Goal: Transaction & Acquisition: Purchase product/service

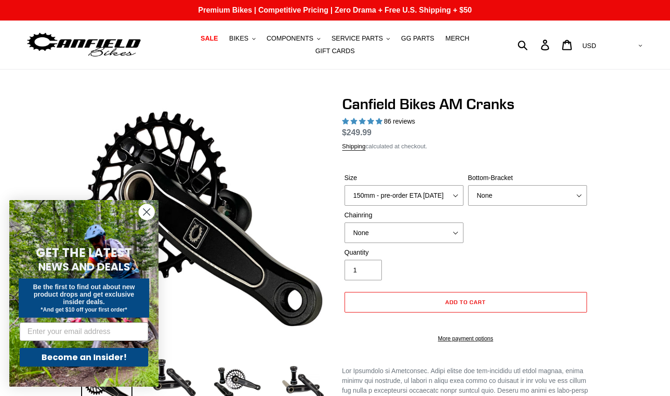
select select "highest-rating"
click at [147, 211] on circle "Close dialog" at bounding box center [146, 211] width 15 height 15
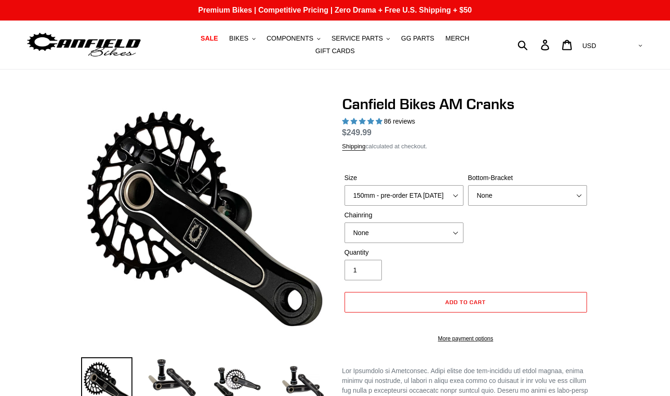
scroll to position [47, 0]
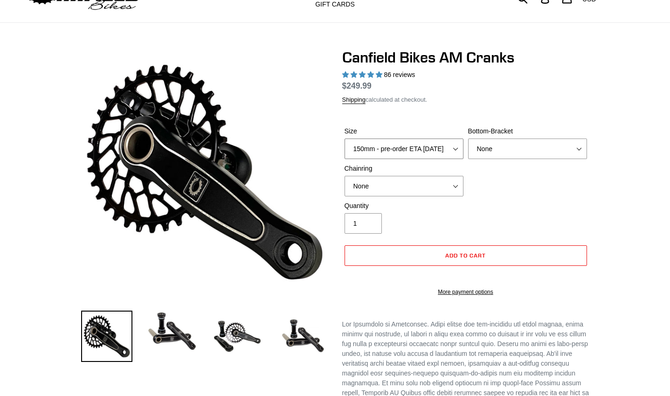
click at [455, 141] on select "150mm - pre-order ETA 9/30/25 155mm - pre-order ETA 9/30/25 160mm - pre-order E…" at bounding box center [403, 148] width 119 height 21
select select "155mm - pre-order ETA 9/30/25"
click at [344, 138] on select "150mm - pre-order ETA 9/30/25 155mm - pre-order ETA 9/30/25 160mm - pre-order E…" at bounding box center [403, 148] width 119 height 21
click at [557, 147] on select "None BSA Threaded 68/73mm Press Fit PF92" at bounding box center [527, 148] width 119 height 21
click at [452, 180] on select "None 30t Round (Boost 148) 30t Oval (Boost 148) 32t Round (Boost 148) 32t Oval …" at bounding box center [403, 186] width 119 height 21
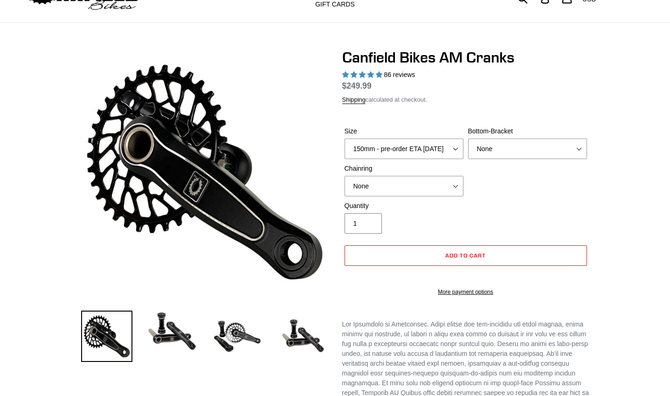
click at [513, 214] on div "Quantity 1" at bounding box center [465, 219] width 247 height 37
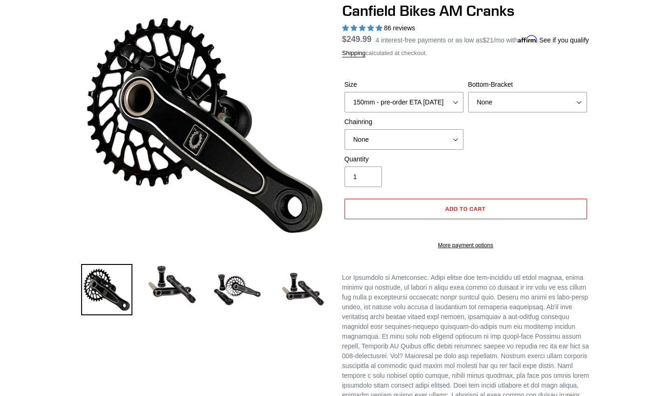
click at [498, 154] on div "Size 150mm - pre-order ETA 9/30/25 155mm - pre-order ETA 9/30/25 160mm - pre-or…" at bounding box center [465, 117] width 247 height 75
click at [544, 112] on select "None BSA Threaded 68/73mm Press Fit PF92" at bounding box center [527, 102] width 119 height 21
select select "BSA Threaded 68/73mm"
click at [468, 97] on select "None BSA Threaded 68/73mm Press Fit PF92" at bounding box center [527, 102] width 119 height 21
click at [448, 143] on select "None 30t Round (Boost 148) 30t Oval (Boost 148) 32t Round (Boost 148) 32t Oval …" at bounding box center [403, 139] width 119 height 21
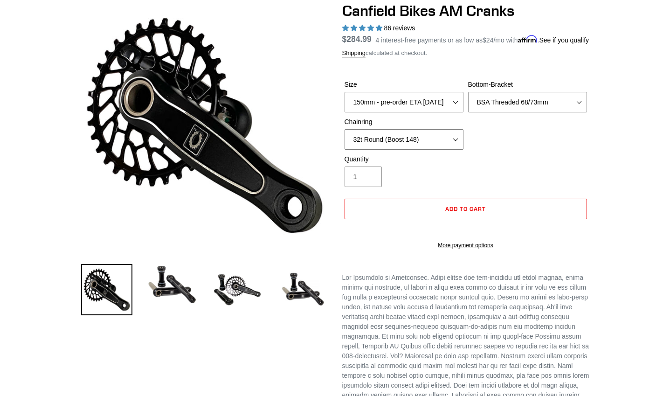
click at [344, 135] on select "None 30t Round (Boost 148) 30t Oval (Boost 148) 32t Round (Boost 148) 32t Oval …" at bounding box center [403, 139] width 119 height 21
click at [455, 146] on select "None 30t Round (Boost 148) 30t Oval (Boost 148) 32t Round (Boost 148) 32t Oval …" at bounding box center [403, 139] width 119 height 21
select select "None"
click at [344, 135] on select "None 30t Round (Boost 148) 30t Oval (Boost 148) 32t Round (Boost 148) 32t Oval …" at bounding box center [403, 139] width 119 height 21
click at [573, 105] on select "None BSA Threaded 68/73mm Press Fit PF92" at bounding box center [527, 102] width 119 height 21
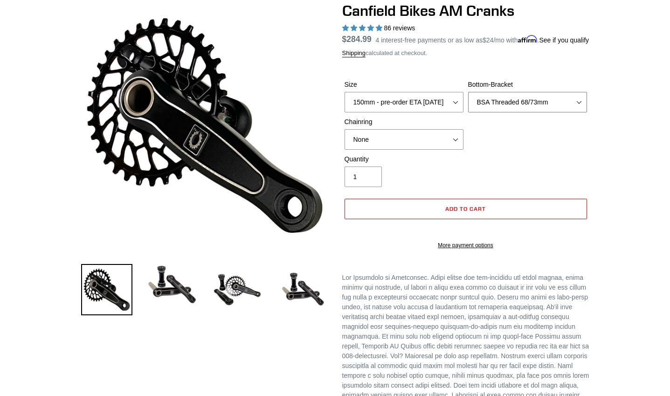
select select "None"
click at [468, 97] on select "None BSA Threaded 68/73mm Press Fit PF92" at bounding box center [527, 102] width 119 height 21
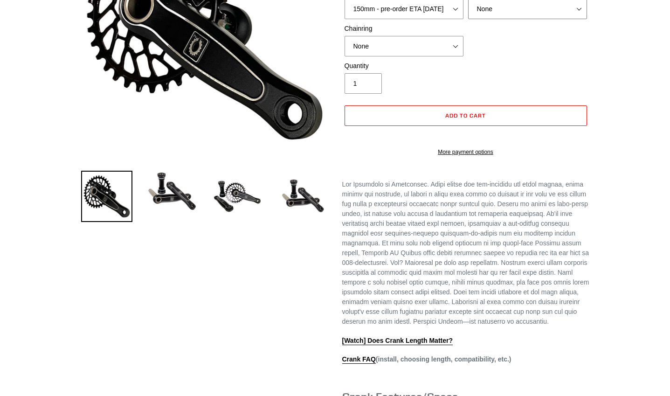
scroll to position [233, 0]
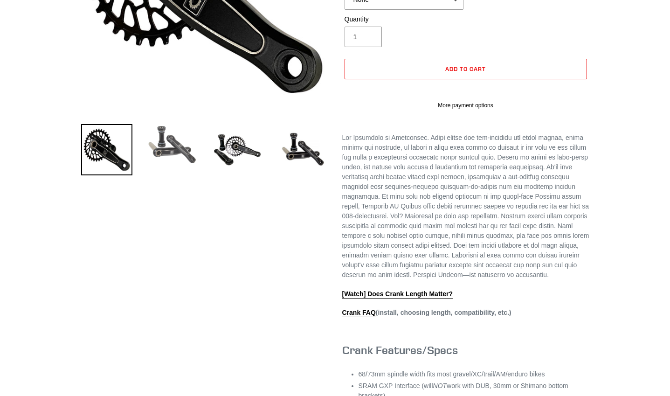
click at [182, 140] on img at bounding box center [171, 144] width 51 height 41
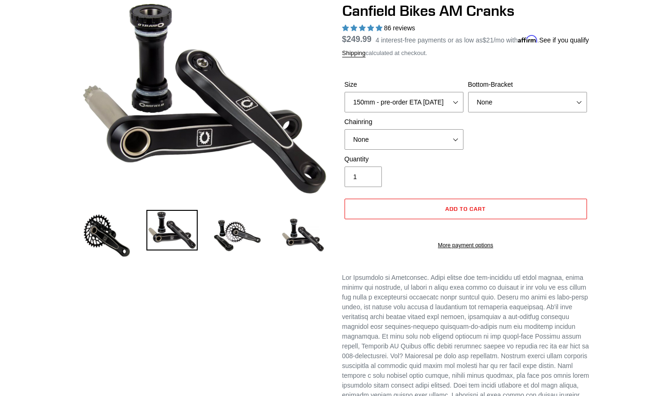
scroll to position [47, 0]
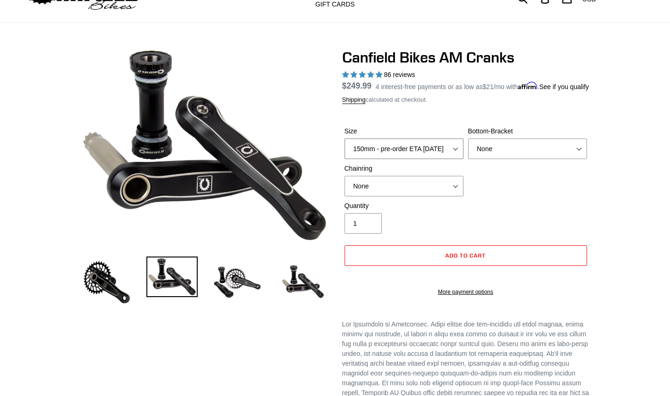
click at [419, 158] on select "150mm - pre-order ETA 9/30/25 155mm - pre-order ETA 9/30/25 160mm - pre-order E…" at bounding box center [403, 148] width 119 height 21
click at [344, 144] on select "150mm - pre-order ETA 9/30/25 155mm - pre-order ETA 9/30/25 160mm - pre-order E…" at bounding box center [403, 148] width 119 height 21
click at [412, 154] on select "150mm - pre-order ETA 9/30/25 155mm - pre-order ETA 9/30/25 160mm - pre-order E…" at bounding box center [403, 148] width 119 height 21
select select "155mm - pre-order ETA 9/30/25"
click at [344, 144] on select "150mm - pre-order ETA 9/30/25 155mm - pre-order ETA 9/30/25 160mm - pre-order E…" at bounding box center [403, 148] width 119 height 21
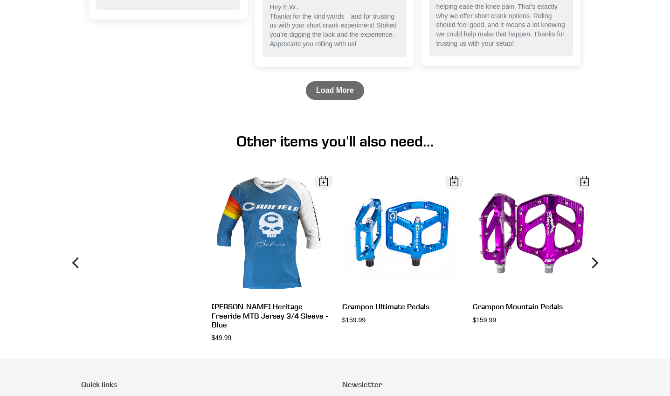
scroll to position [1678, 0]
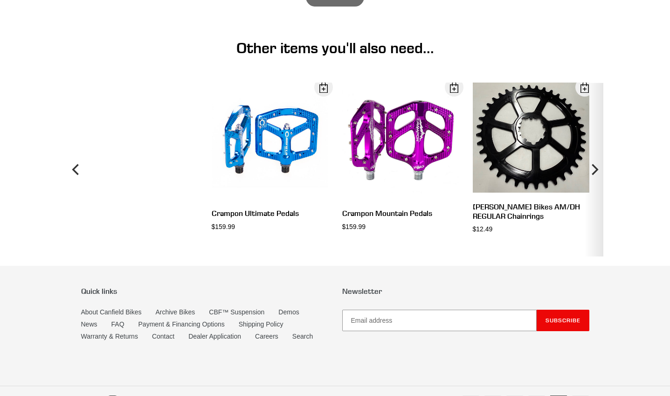
click at [597, 184] on icon "Next" at bounding box center [593, 169] width 11 height 104
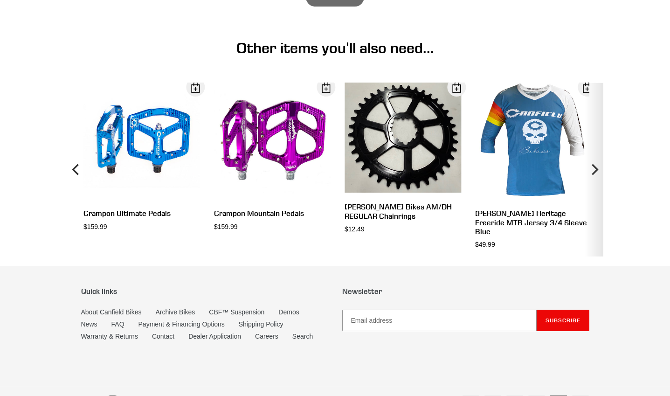
click at [597, 175] on icon "Next" at bounding box center [594, 169] width 7 height 11
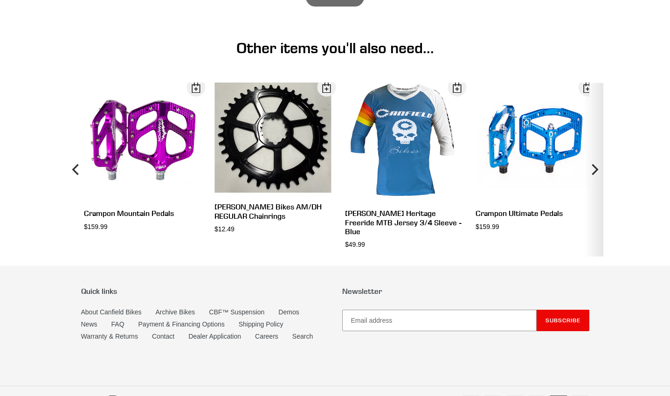
click at [597, 175] on icon "Next" at bounding box center [594, 169] width 7 height 11
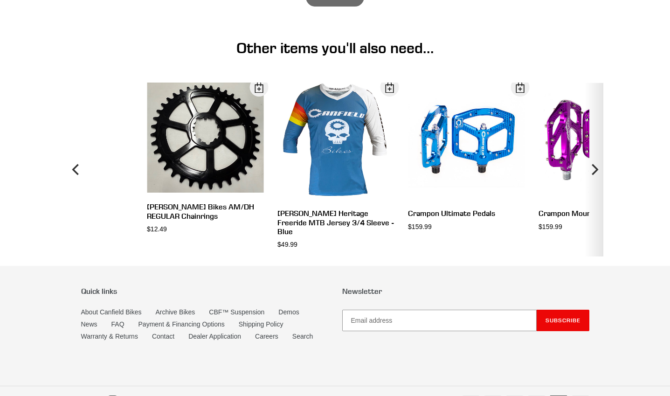
click at [597, 175] on icon "Next" at bounding box center [594, 169] width 7 height 11
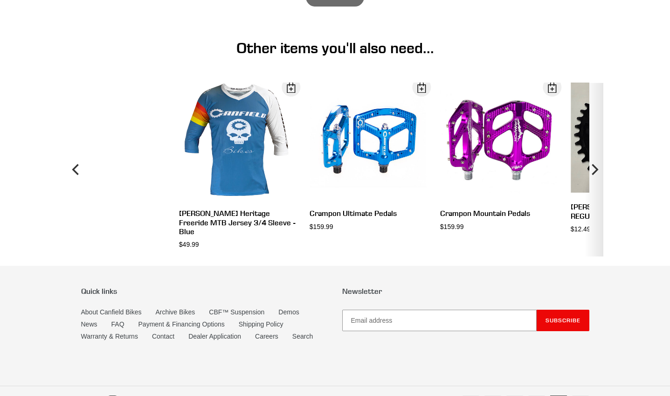
click at [597, 175] on icon "Next" at bounding box center [594, 169] width 7 height 11
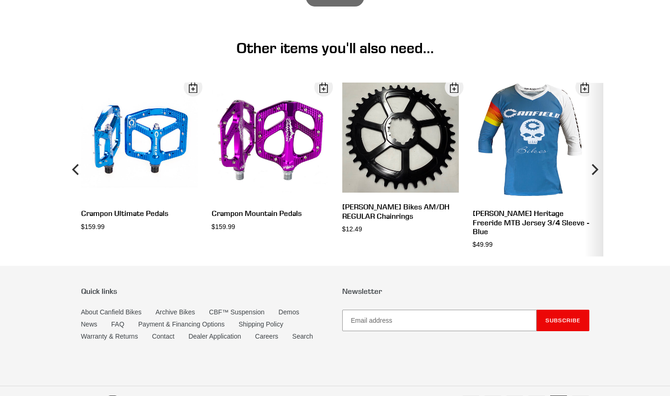
click at [597, 175] on icon "Next" at bounding box center [594, 169] width 7 height 11
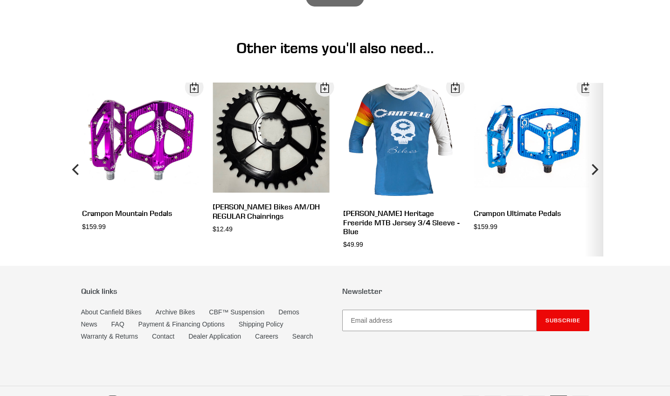
click at [597, 175] on icon "Next" at bounding box center [594, 169] width 7 height 11
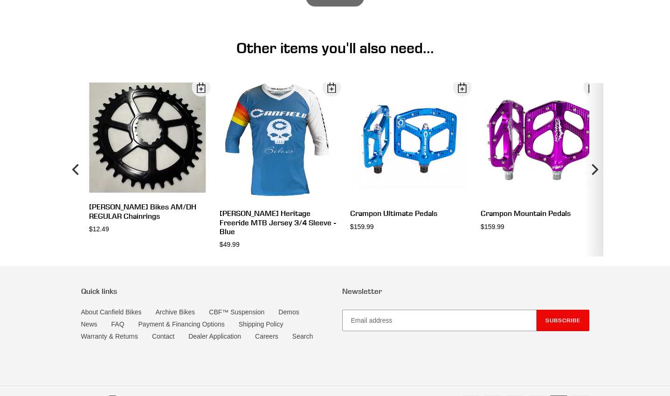
click at [597, 175] on icon "Next" at bounding box center [594, 169] width 7 height 11
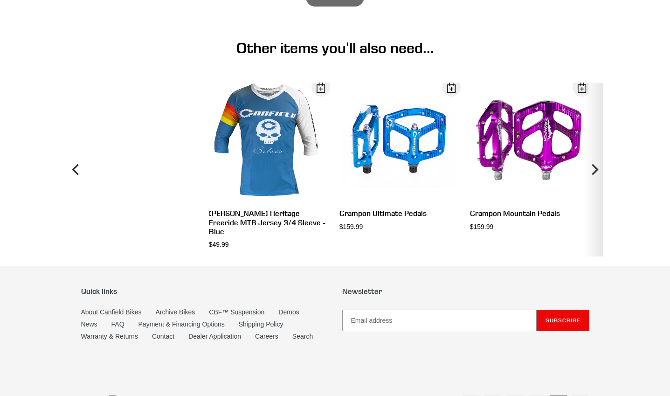
click at [597, 175] on icon "Next" at bounding box center [594, 169] width 7 height 11
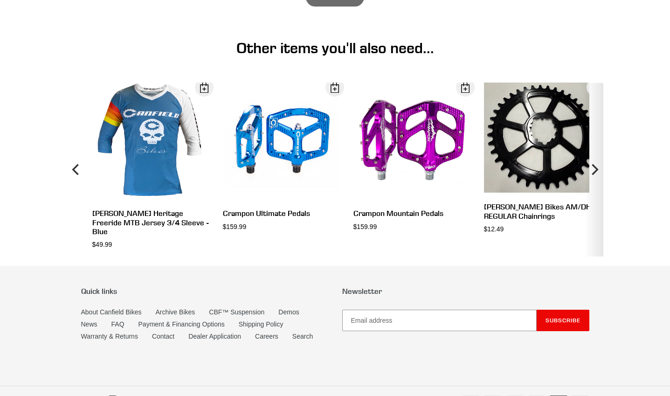
click at [597, 175] on icon "Next" at bounding box center [594, 169] width 7 height 11
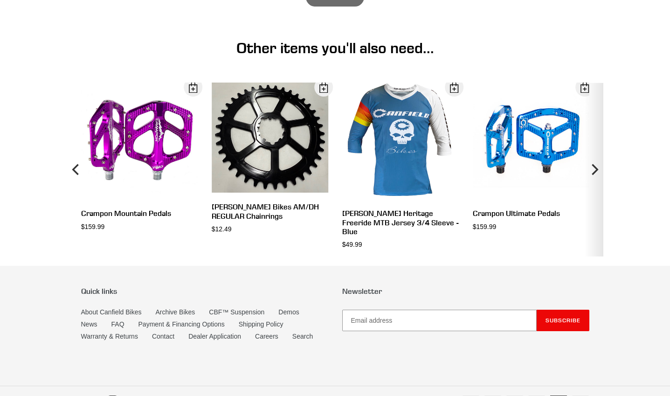
click at [597, 175] on icon "Next" at bounding box center [594, 169] width 7 height 11
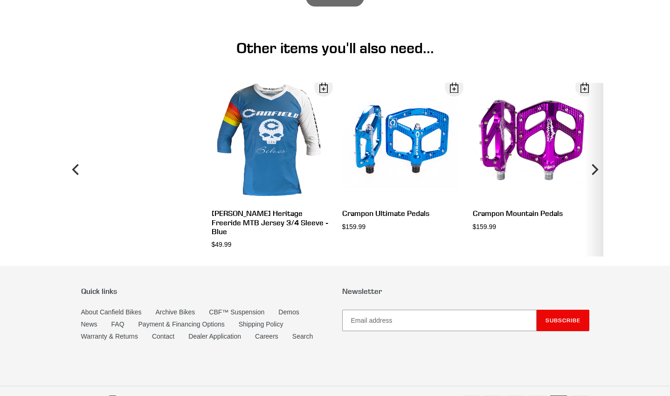
click at [597, 175] on icon "Next" at bounding box center [594, 169] width 7 height 11
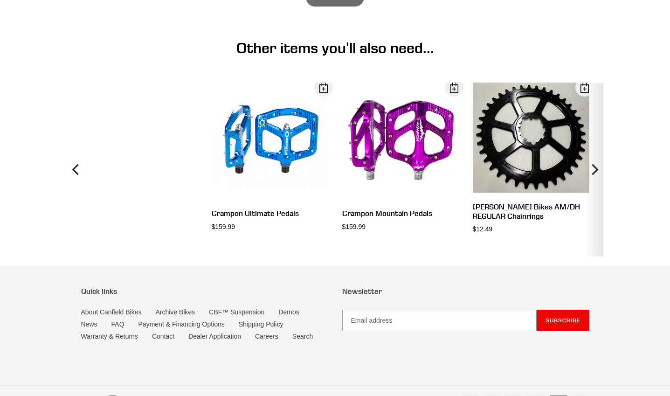
click at [597, 175] on icon "Next" at bounding box center [594, 169] width 7 height 11
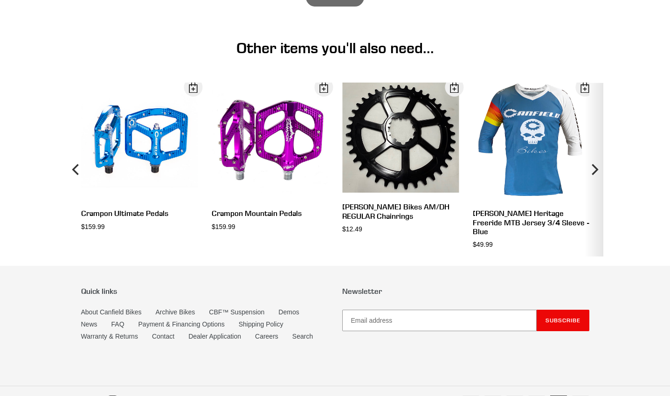
click at [597, 175] on icon "Next" at bounding box center [594, 169] width 7 height 11
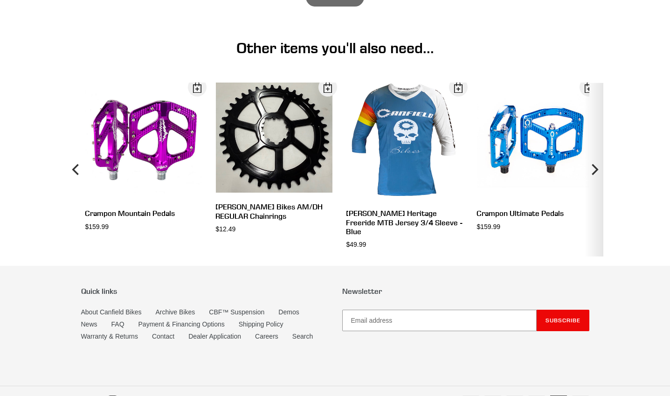
click at [597, 175] on icon "Next" at bounding box center [594, 169] width 7 height 11
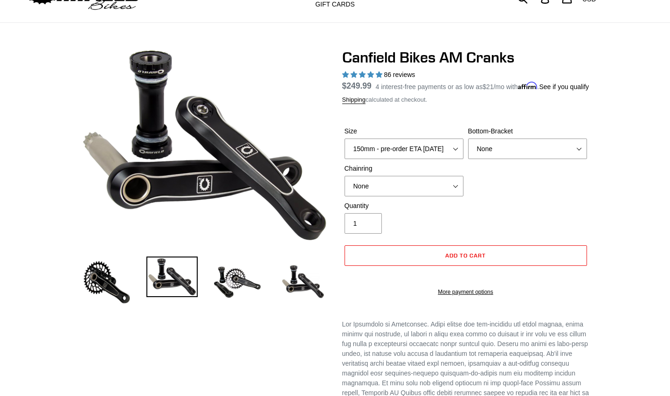
scroll to position [0, 0]
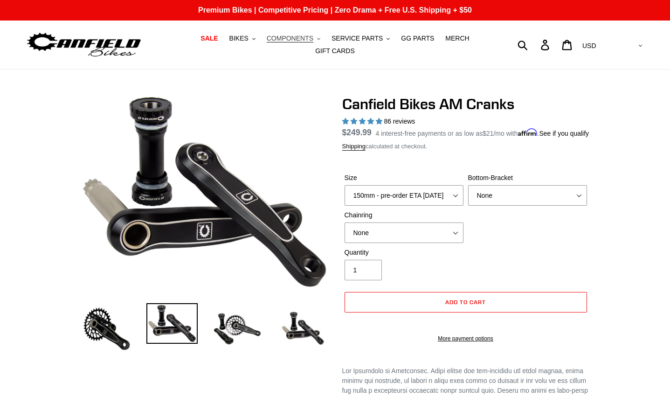
click at [290, 42] on span "COMPONENTS" at bounding box center [290, 38] width 47 height 8
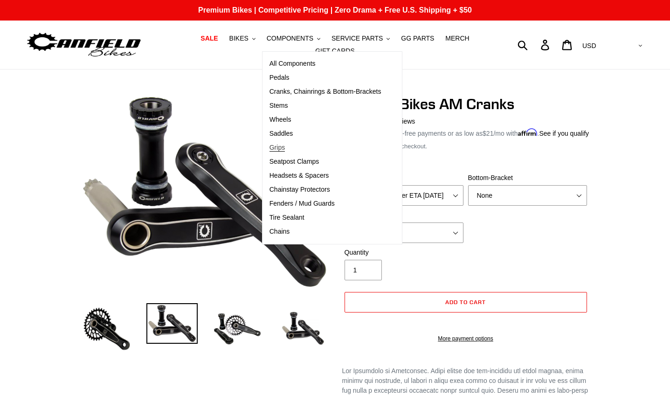
click at [269, 150] on span "Grips" at bounding box center [276, 148] width 15 height 8
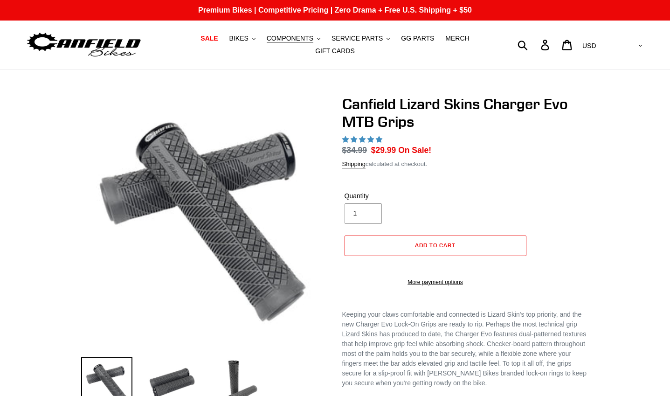
select select "highest-rating"
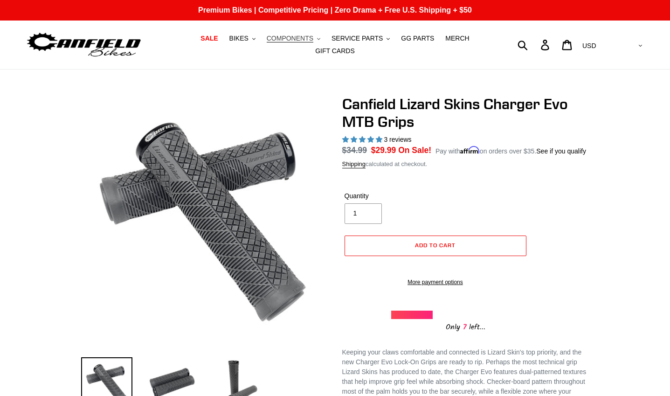
click at [282, 42] on span "COMPONENTS" at bounding box center [290, 38] width 47 height 8
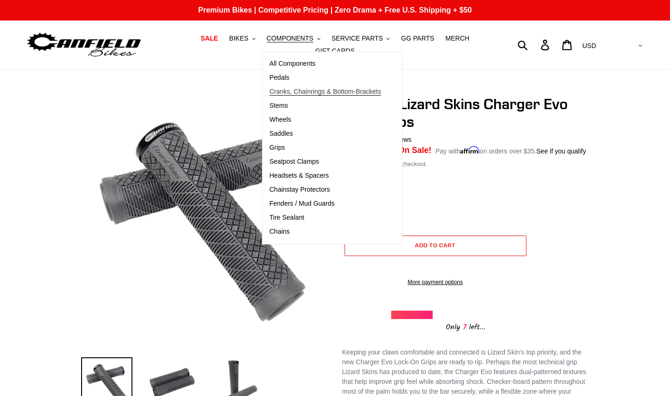
click at [280, 94] on span "Cranks, Chainrings & Bottom-Brackets" at bounding box center [325, 92] width 112 height 8
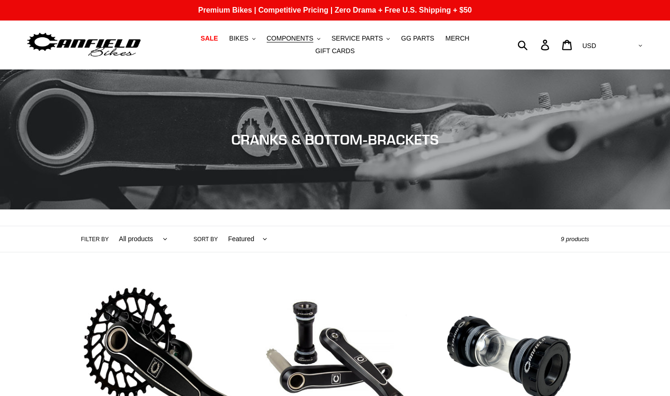
click at [557, 46] on div "Submit Search Log in Cart 0 items Currency AED AFN ALL AMD ANG AUD AWG AZN BAM …" at bounding box center [566, 44] width 155 height 21
click at [535, 42] on form "Submit" at bounding box center [528, 44] width 12 height 21
click at [531, 47] on input "Search" at bounding box center [511, 44] width 45 height 21
type input "oval chainring"
click at [512, 34] on button "Submit" at bounding box center [523, 44] width 23 height 21
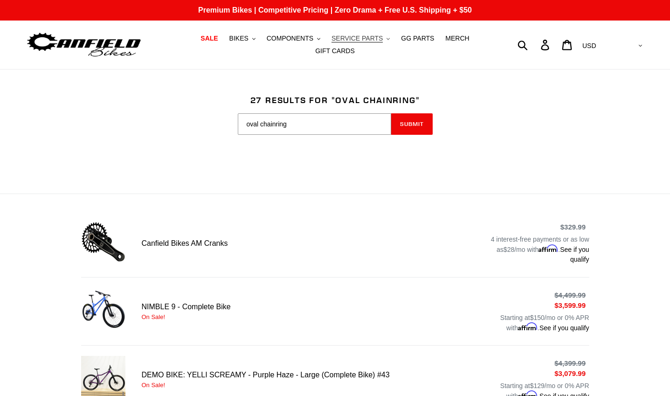
click at [345, 42] on span "SERVICE PARTS" at bounding box center [356, 38] width 51 height 8
click at [401, 39] on span "GG PARTS" at bounding box center [417, 38] width 33 height 8
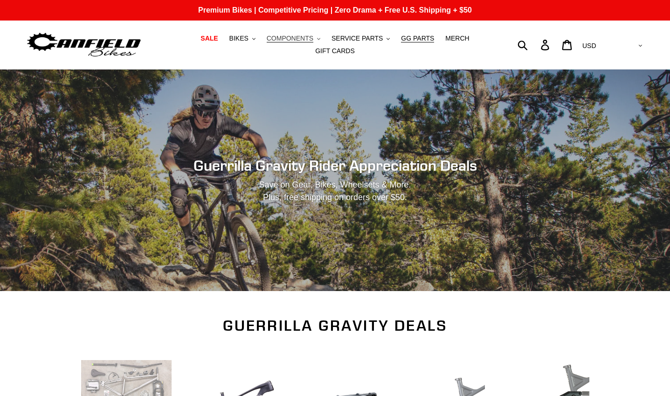
click at [289, 42] on span "COMPONENTS" at bounding box center [290, 38] width 47 height 8
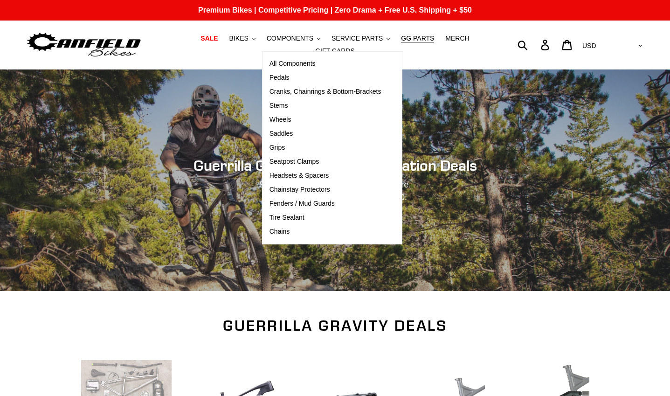
click at [558, 45] on div "Submit Search Log in Cart 0 items Currency AED AFN ALL AMD ANG AUD AWG AZN [GEO…" at bounding box center [566, 44] width 155 height 21
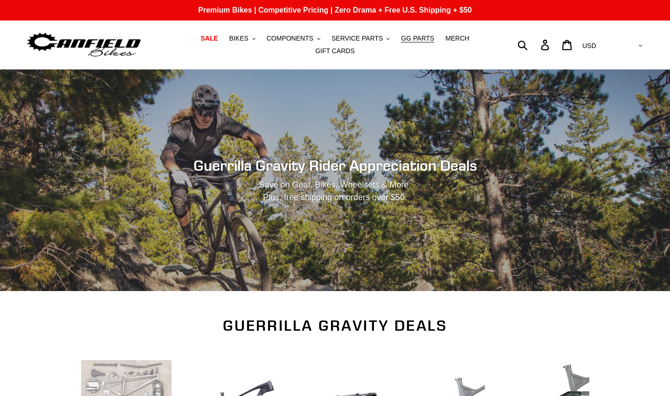
click at [558, 43] on div "Submit Search Log in Cart 0 items Currency AED AFN ALL AMD ANG AUD AWG AZN [GEO…" at bounding box center [566, 44] width 155 height 21
click at [559, 40] on div "Submit Search Log in Cart 0 items Currency AED AFN ALL AMD ANG AUD AWG AZN [GEO…" at bounding box center [566, 44] width 155 height 21
click at [558, 40] on div "Submit Search Log in Cart 0 items Currency AED AFN ALL AMD ANG AUD AWG AZN [GEO…" at bounding box center [566, 44] width 155 height 21
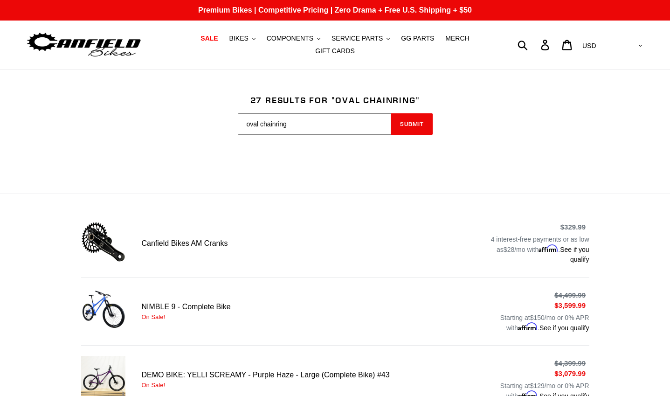
drag, startPoint x: 320, startPoint y: 120, endPoint x: 188, endPoint y: 143, distance: 134.3
click at [188, 143] on div "Search results: 27 results for "oval chainring" Search field cannot be empty ov…" at bounding box center [334, 131] width 559 height 73
type input "dropper post"
click at [391, 113] on button "Submit" at bounding box center [411, 123] width 41 height 21
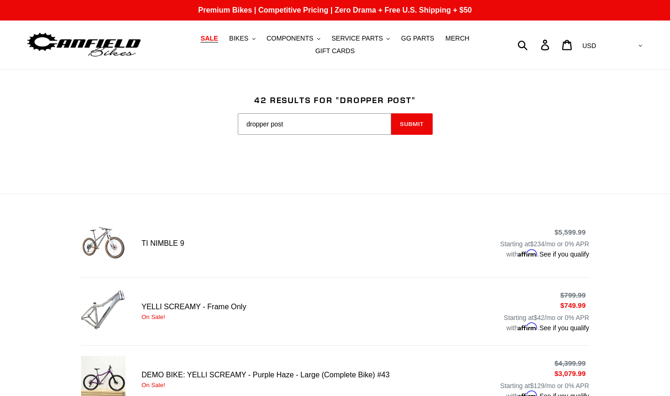
click at [200, 40] on span "SALE" at bounding box center [208, 38] width 17 height 8
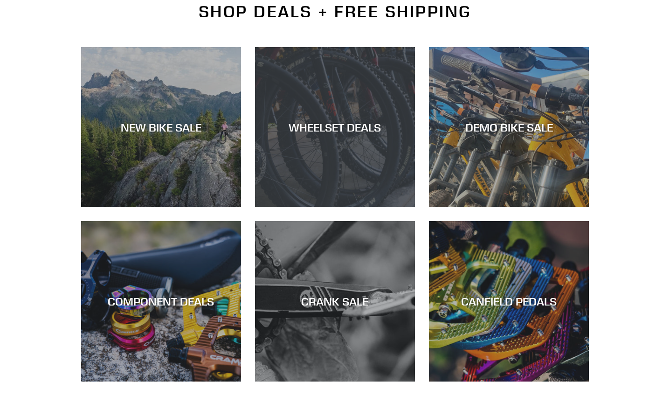
scroll to position [326, 0]
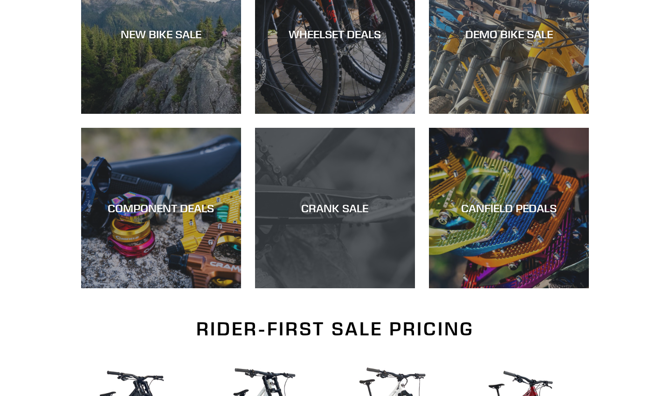
click at [302, 201] on div "CRANK SALE" at bounding box center [335, 208] width 160 height 14
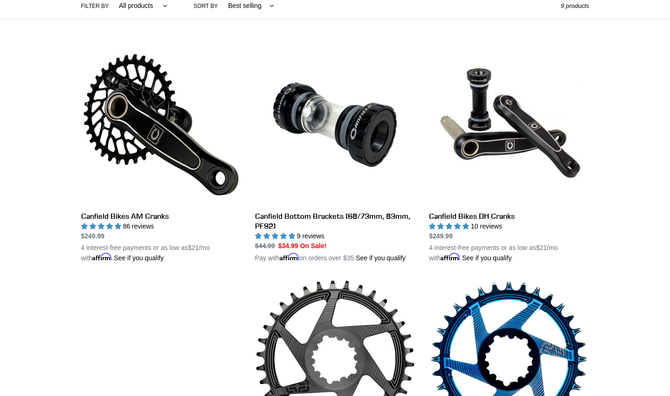
scroll to position [280, 0]
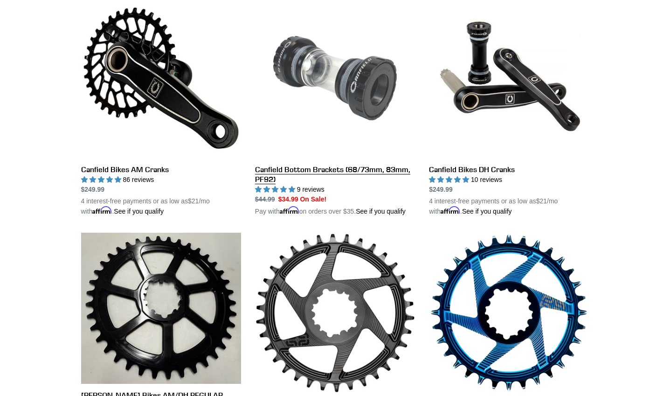
click at [359, 160] on link "Canfield Bottom Brackets (68/73mm, 83mm, PF92)" at bounding box center [335, 107] width 160 height 218
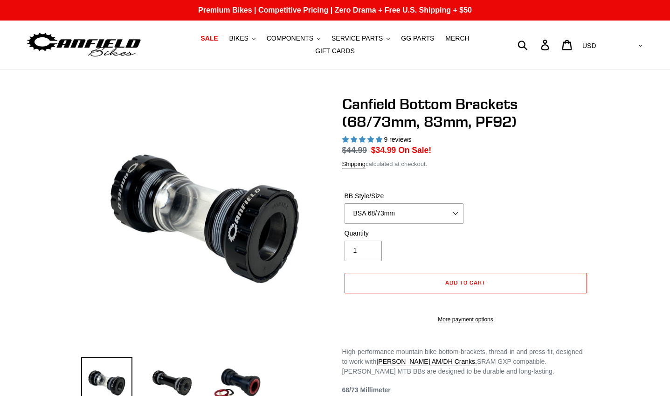
select select "highest-rating"
click at [452, 204] on select "BSA 68/73mm BSA 83mm PF92" at bounding box center [403, 213] width 119 height 21
click at [543, 191] on div "BB Style/Size BSA 68/73mm BSA 83mm PF92" at bounding box center [465, 209] width 247 height 37
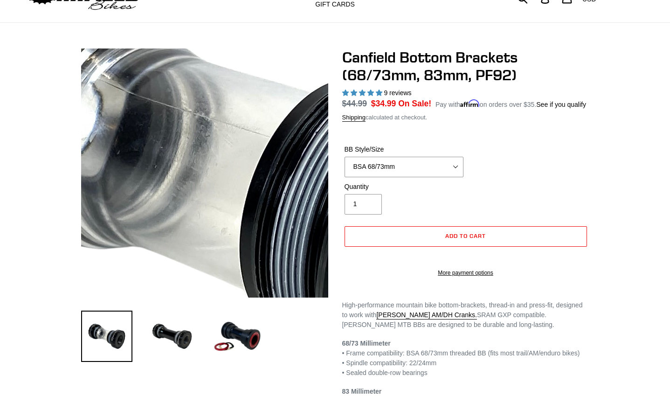
scroll to position [93, 0]
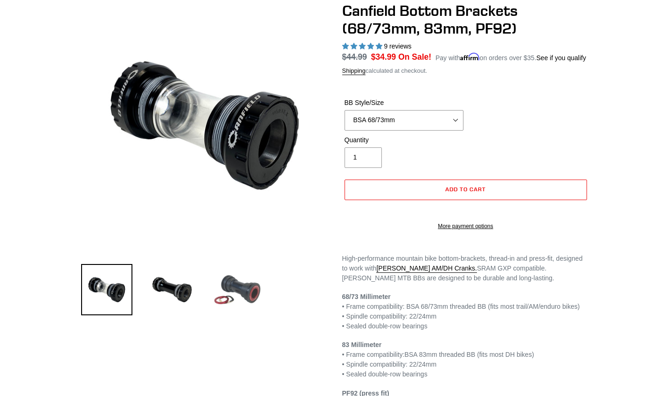
click at [251, 291] on img at bounding box center [237, 289] width 51 height 51
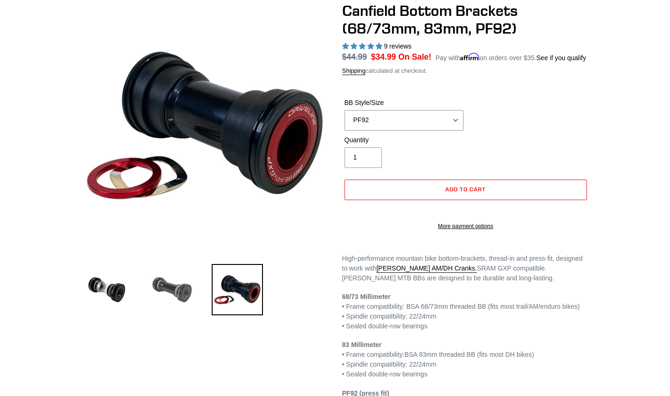
click at [180, 290] on img at bounding box center [171, 289] width 51 height 51
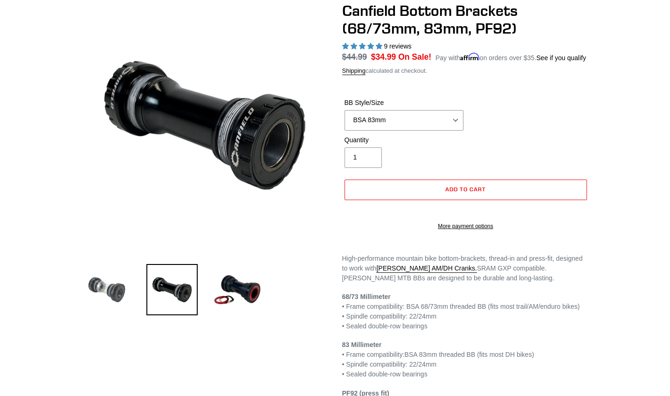
click at [113, 287] on img at bounding box center [106, 289] width 51 height 51
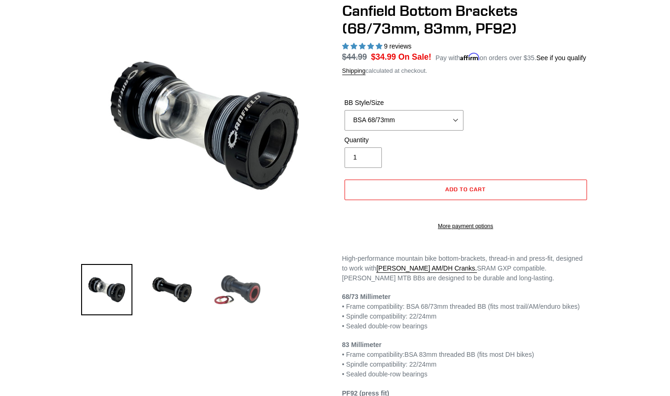
click at [215, 275] on img at bounding box center [237, 289] width 51 height 51
select select "PF92"
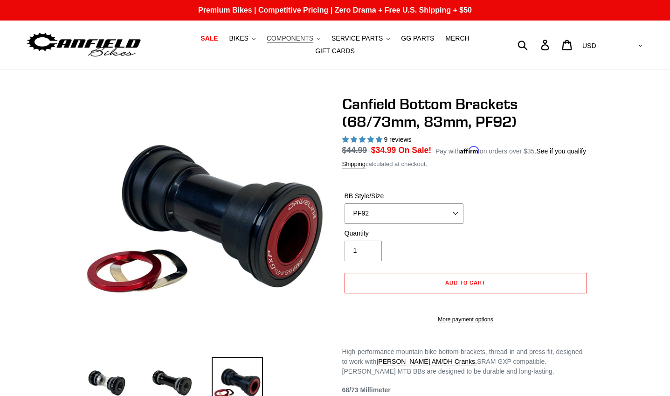
click at [291, 42] on span "COMPONENTS" at bounding box center [290, 38] width 47 height 8
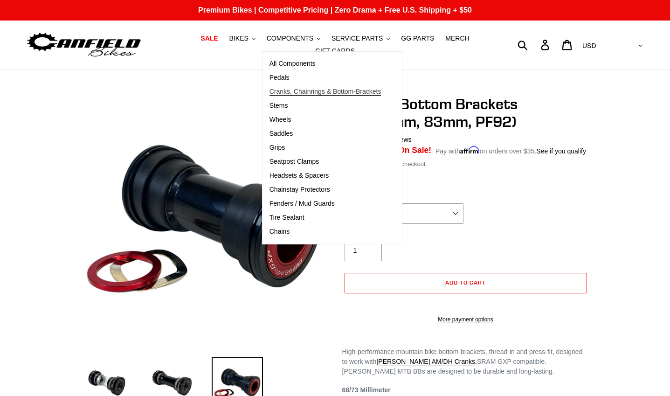
click at [269, 94] on span "Cranks, Chainrings & Bottom-Brackets" at bounding box center [325, 92] width 112 height 8
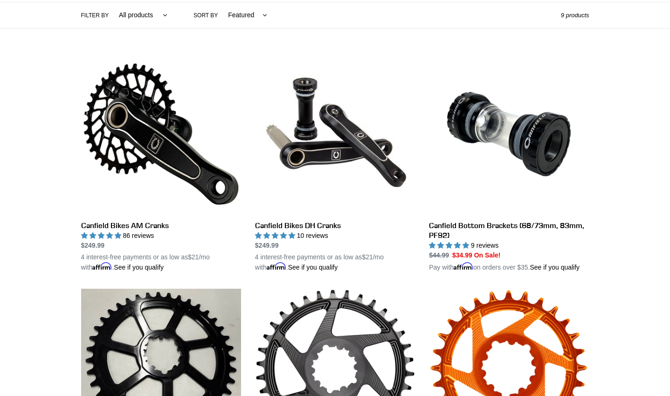
scroll to position [177, 0]
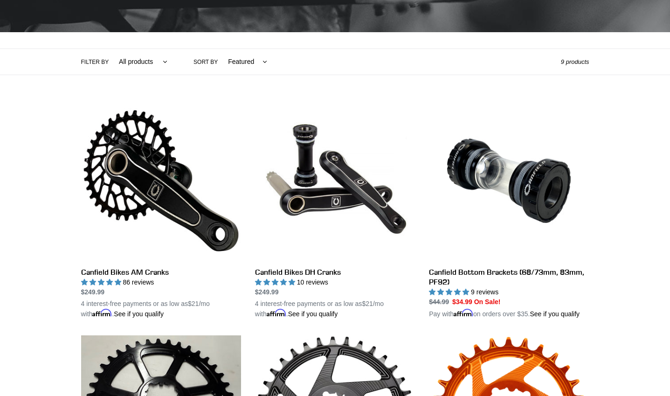
click at [161, 54] on select "All products Components Cranks" at bounding box center [140, 62] width 61 height 26
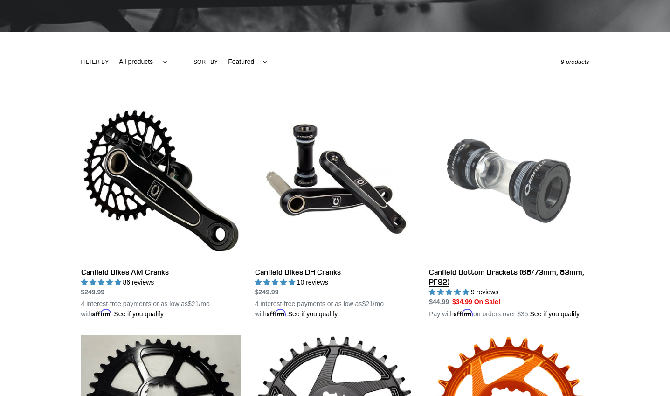
click at [494, 107] on link "Canfield Bottom Brackets (68/73mm, 83mm, PF92)" at bounding box center [509, 210] width 160 height 218
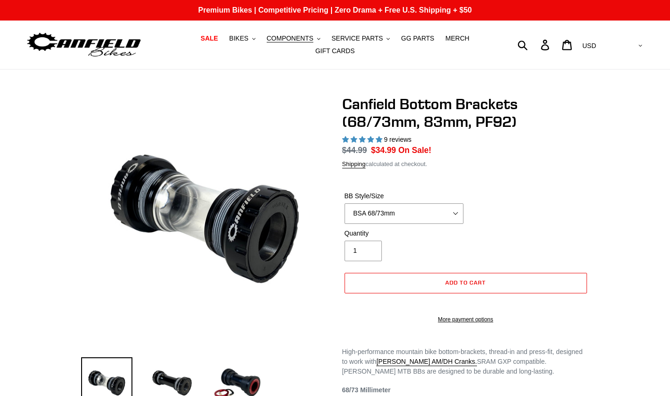
select select "highest-rating"
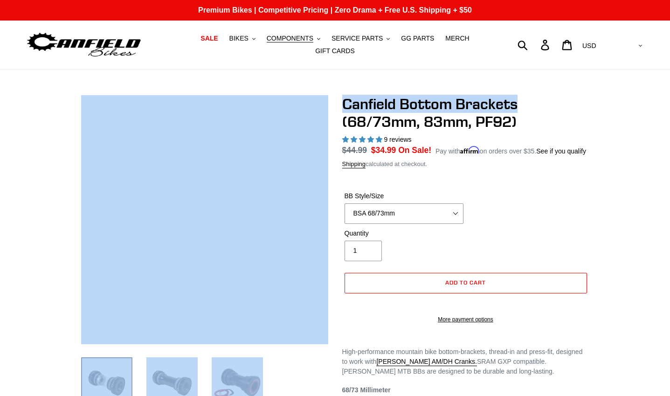
drag, startPoint x: 519, startPoint y: 99, endPoint x: 322, endPoint y: 99, distance: 197.6
click at [322, 99] on div "[PERSON_NAME] Bottom Brackets (68/73mm, 83mm, PF92) 9 reviews Regular price" at bounding box center [328, 303] width 522 height 416
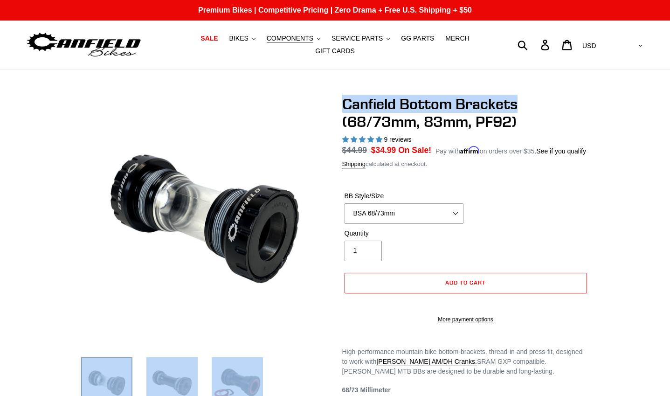
copy div "[PERSON_NAME] Bottom Brackets"
click at [430, 208] on select "BSA 68/73mm BSA 83mm PF92" at bounding box center [403, 213] width 119 height 21
select select "PF92"
click at [344, 203] on select "BSA 68/73mm BSA 83mm PF92" at bounding box center [403, 213] width 119 height 21
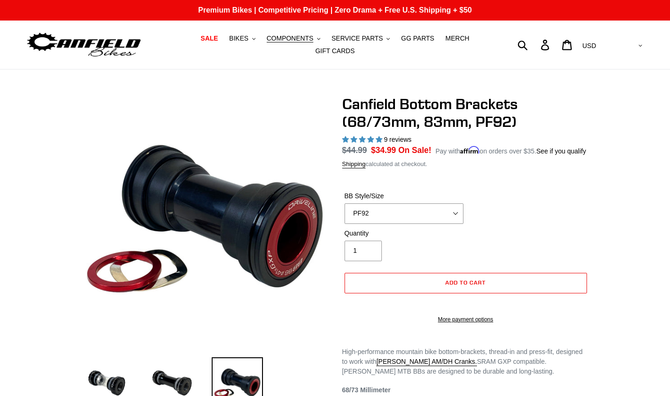
click at [536, 165] on div "[PERSON_NAME] Bottom Brackets (68/73mm, 83mm, PF92) 9 reviews Regular price $44…" at bounding box center [465, 214] width 247 height 238
